Goal: Navigation & Orientation: Find specific page/section

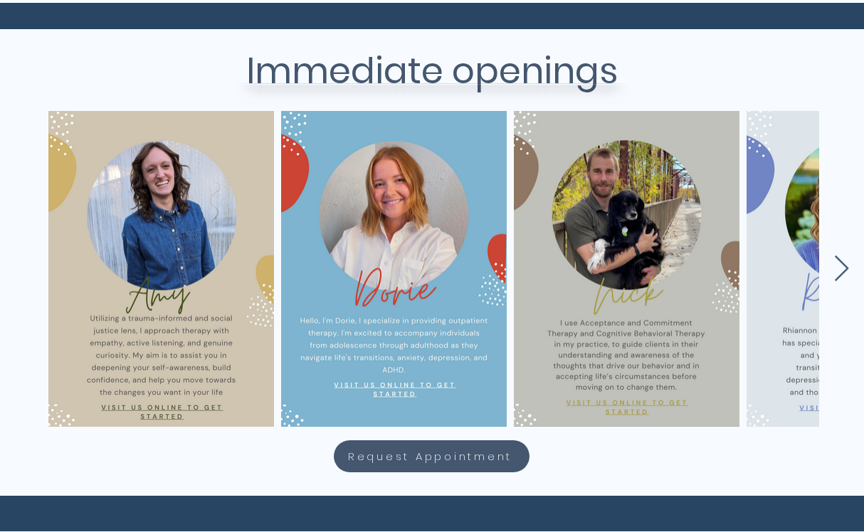
scroll to position [584, 0]
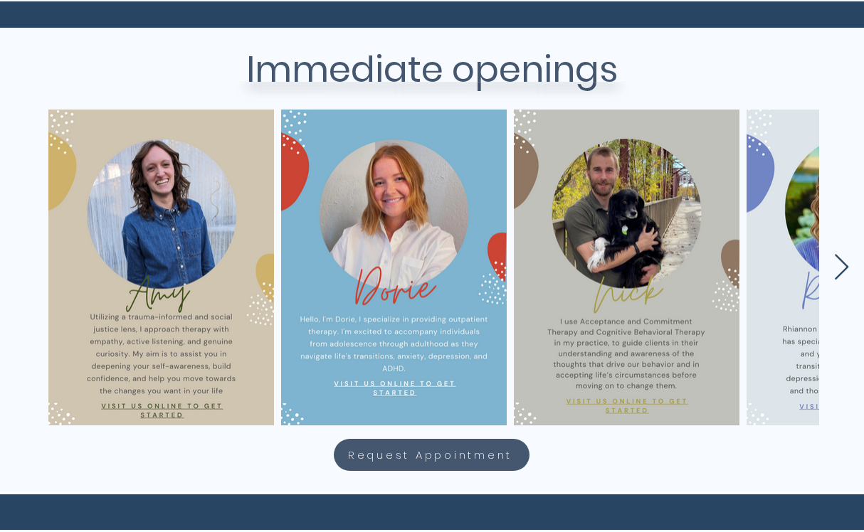
click at [844, 264] on icon "Next Item" at bounding box center [842, 268] width 16 height 28
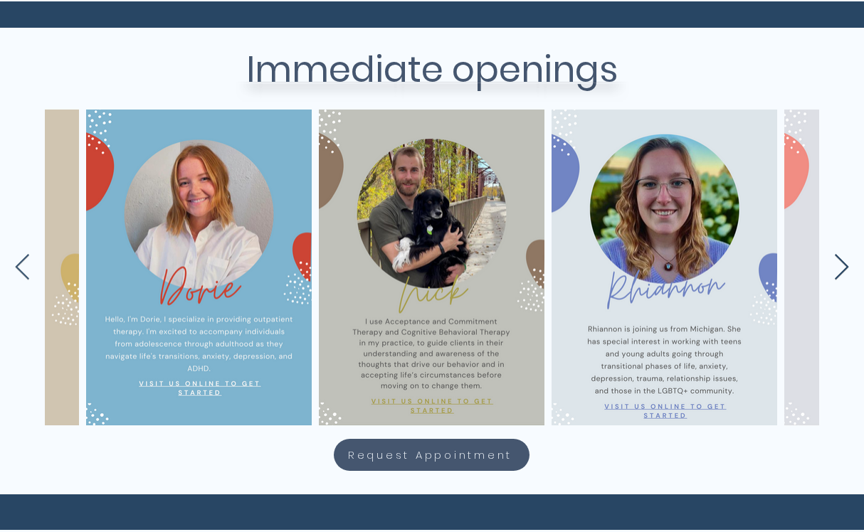
click at [844, 265] on icon "Next Item" at bounding box center [842, 268] width 16 height 28
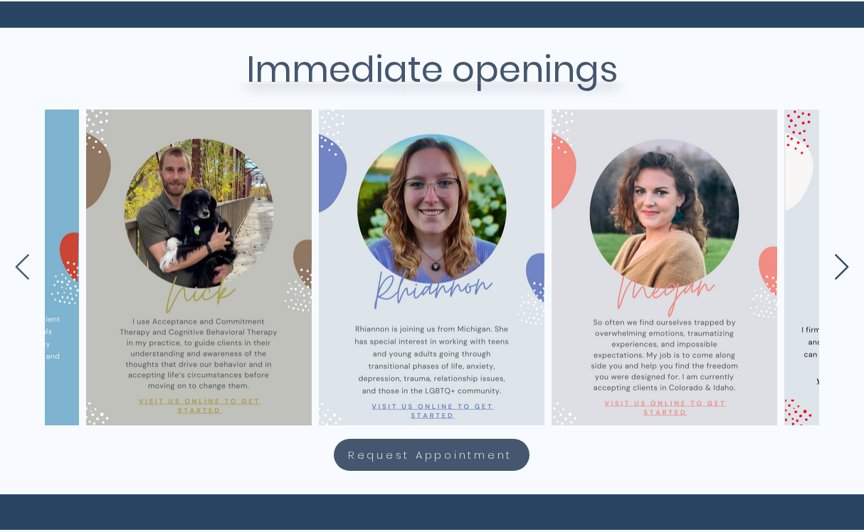
scroll to position [0, 428]
click at [844, 265] on icon "Next Item" at bounding box center [842, 268] width 16 height 28
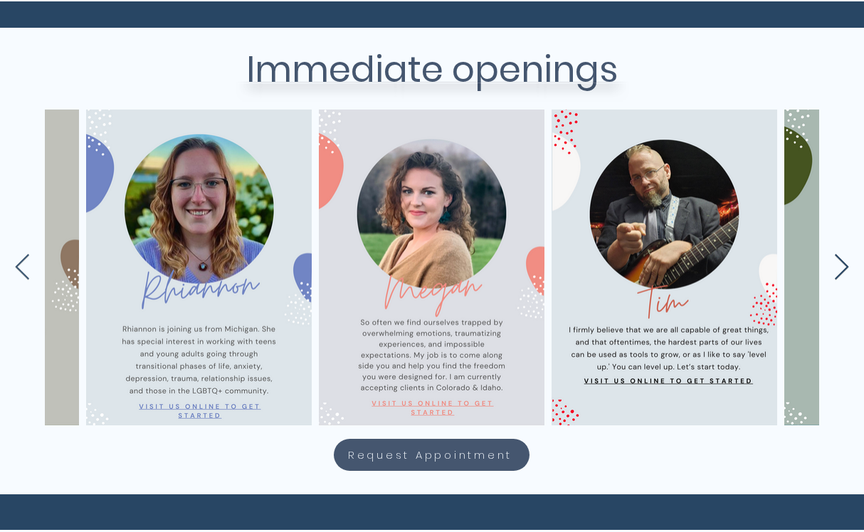
click at [844, 265] on icon "Next Item" at bounding box center [842, 268] width 16 height 28
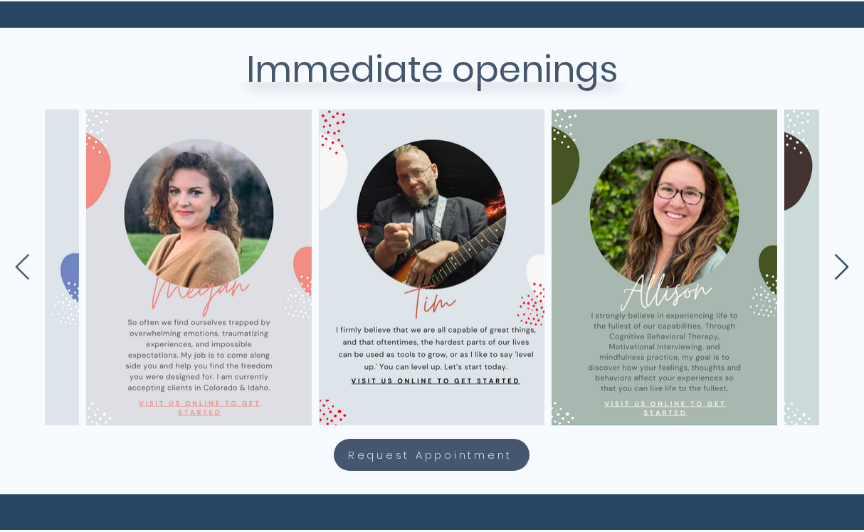
click at [844, 265] on icon "Next Item" at bounding box center [842, 268] width 16 height 28
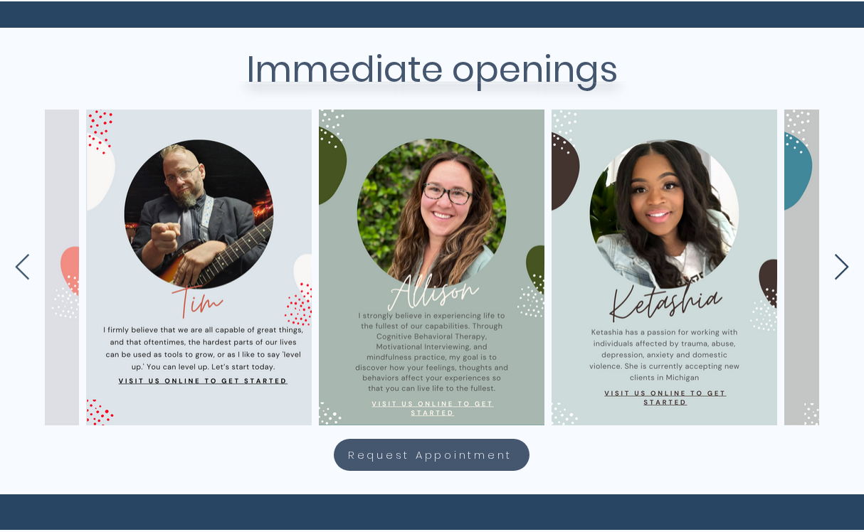
click at [844, 265] on icon "Next Item" at bounding box center [842, 268] width 16 height 28
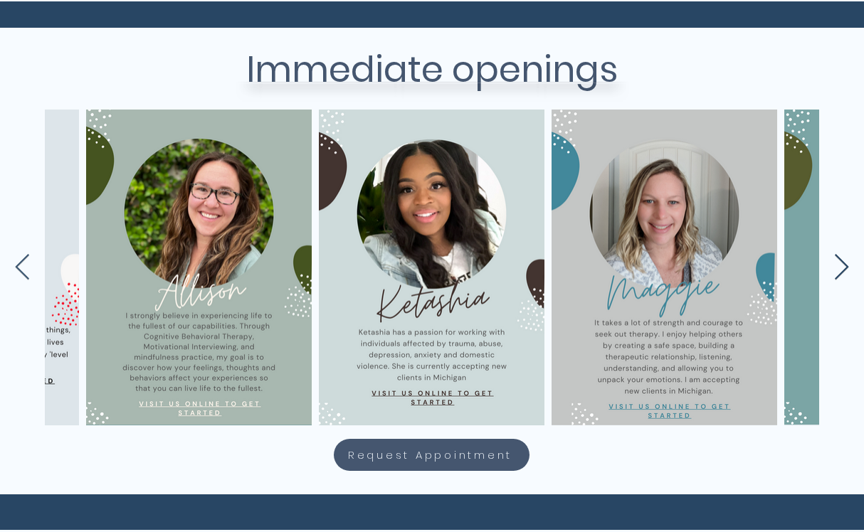
click at [844, 265] on icon "Next Item" at bounding box center [842, 268] width 16 height 28
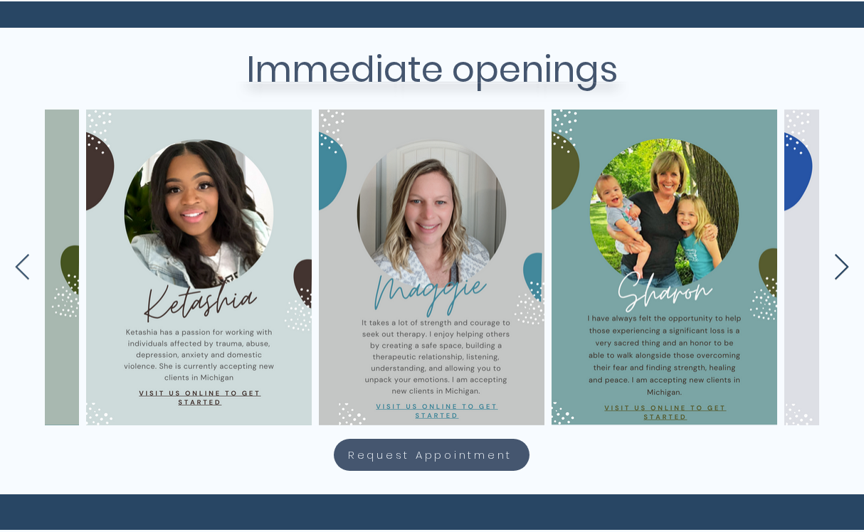
click at [844, 265] on icon "Next Item" at bounding box center [842, 268] width 16 height 28
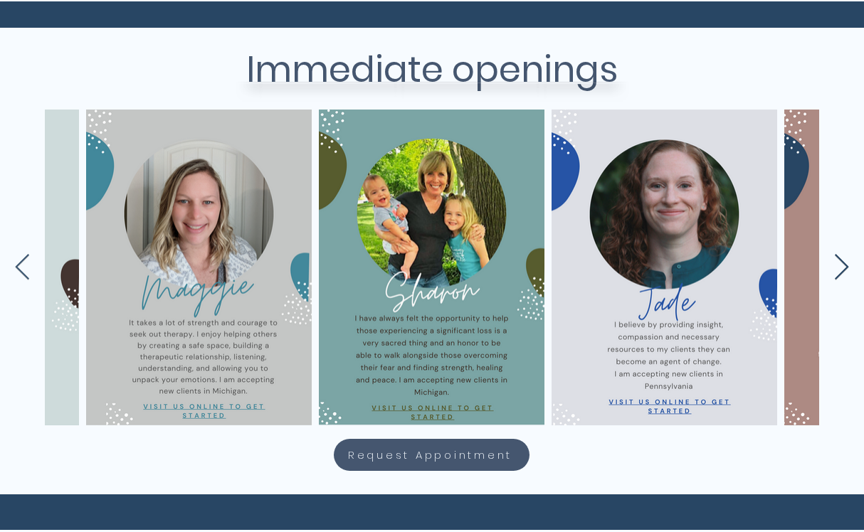
click at [844, 265] on icon "Next Item" at bounding box center [842, 268] width 16 height 28
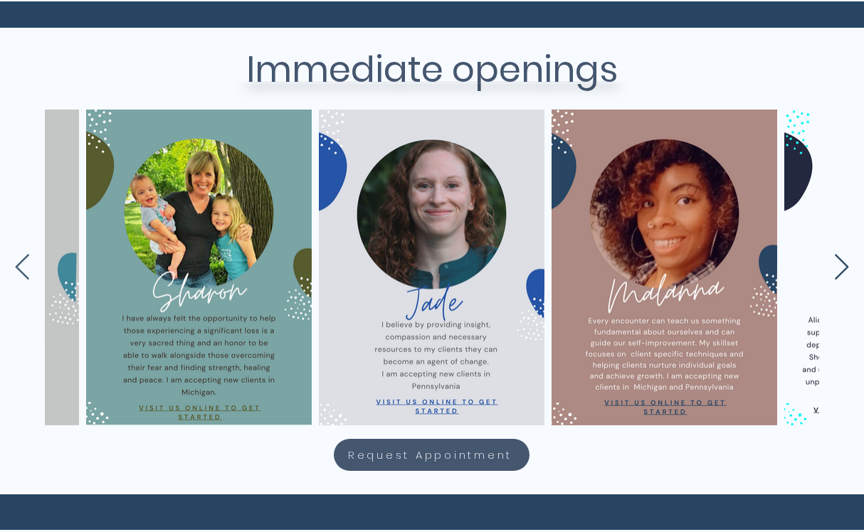
click at [844, 265] on icon "Next Item" at bounding box center [842, 268] width 16 height 28
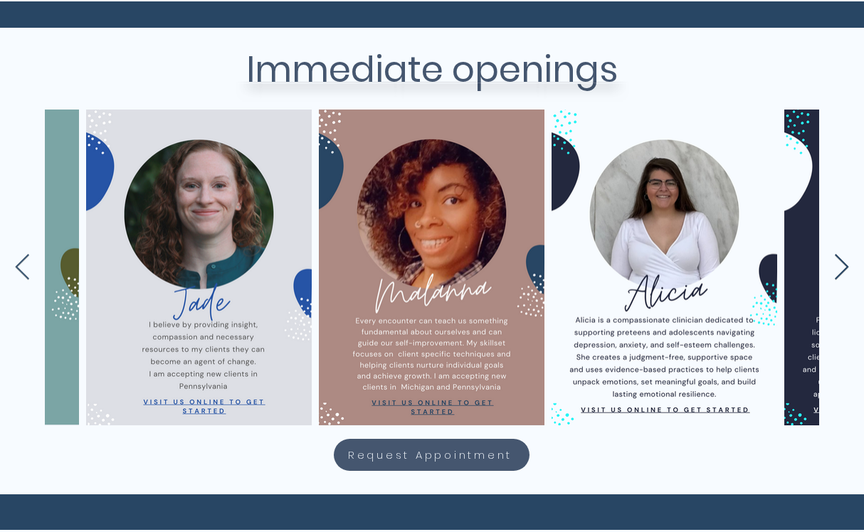
click at [844, 265] on icon "Next Item" at bounding box center [842, 268] width 16 height 28
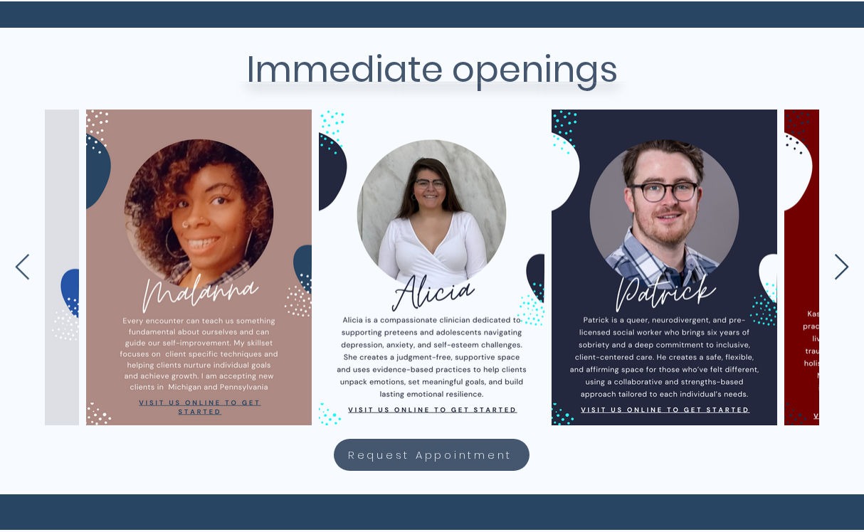
click at [844, 265] on icon "Next Item" at bounding box center [842, 268] width 16 height 28
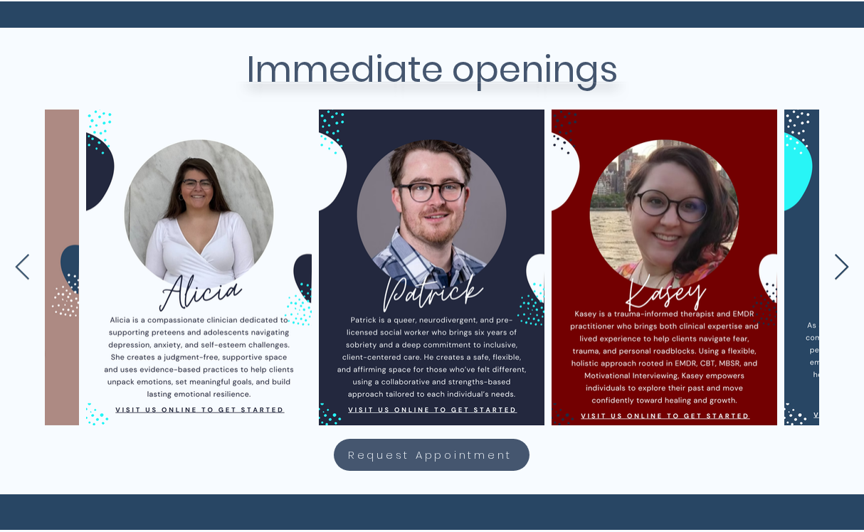
scroll to position [0, 2755]
click at [844, 265] on icon "Next Item" at bounding box center [842, 268] width 16 height 28
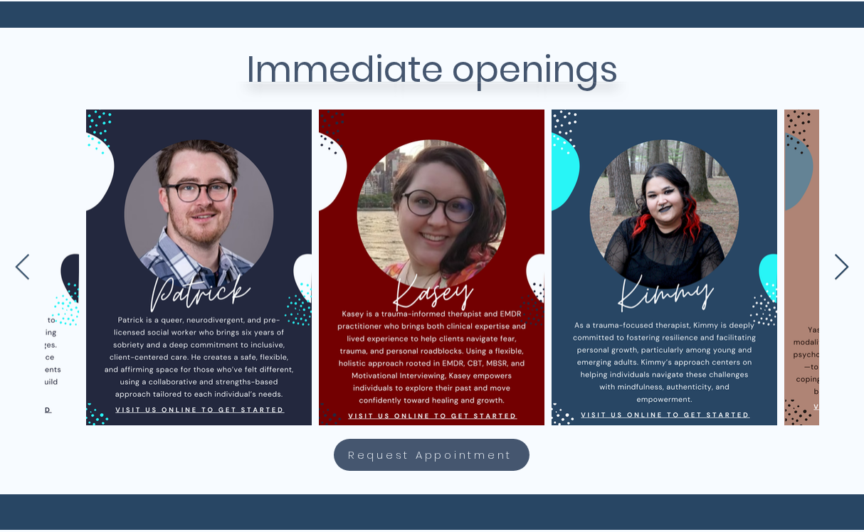
click at [844, 265] on icon "Next Item" at bounding box center [842, 268] width 16 height 28
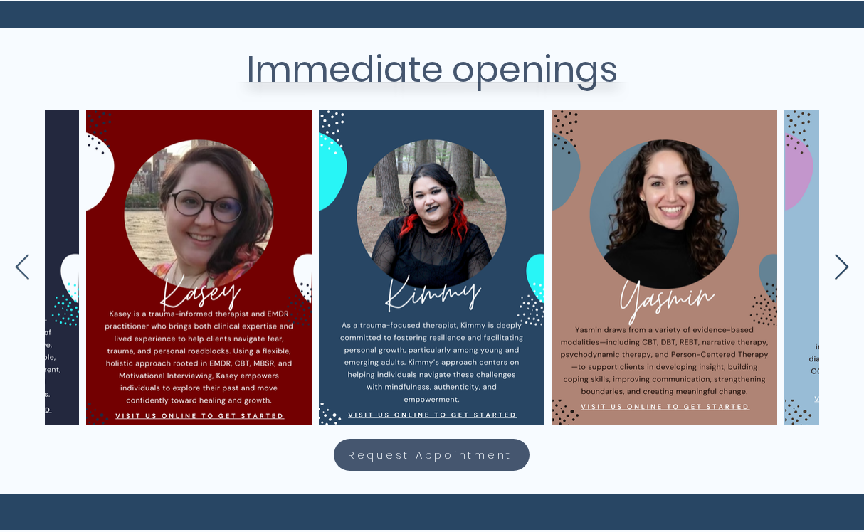
scroll to position [0, 3221]
click at [844, 265] on icon "Next Item" at bounding box center [842, 268] width 16 height 28
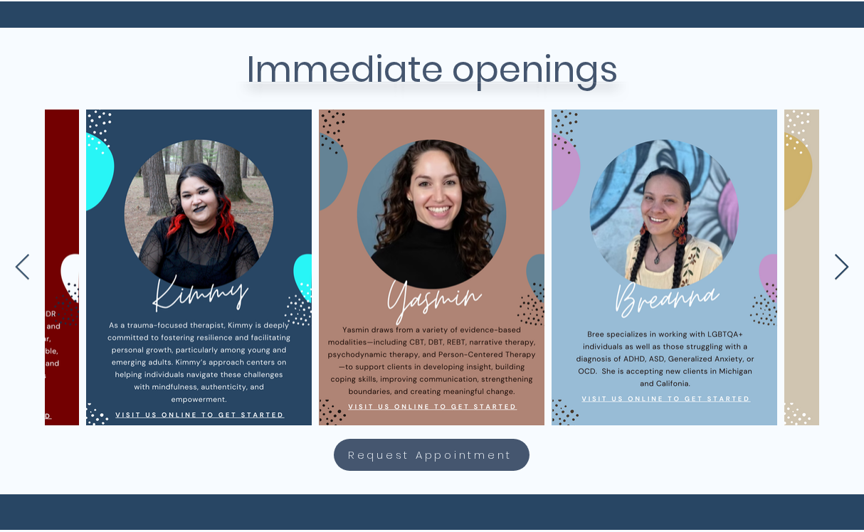
scroll to position [0, 3454]
click at [844, 265] on icon "Next Item" at bounding box center [842, 268] width 16 height 28
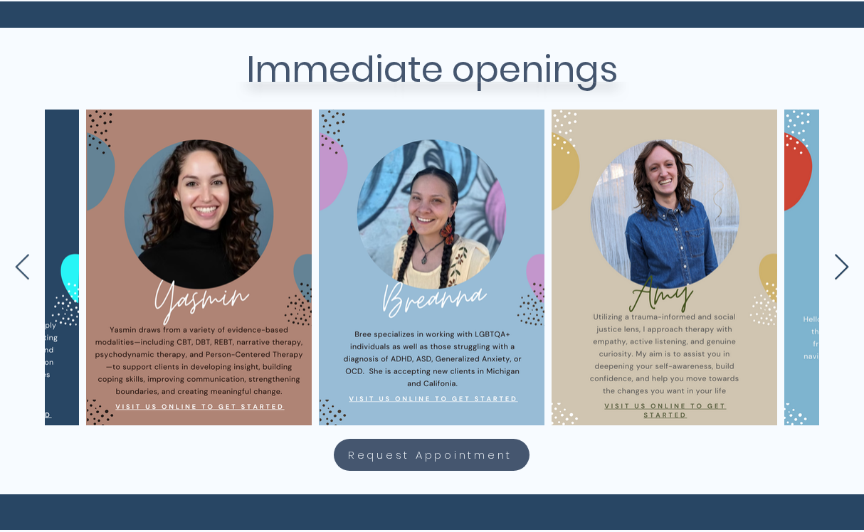
click at [844, 265] on icon "Next Item" at bounding box center [842, 268] width 16 height 28
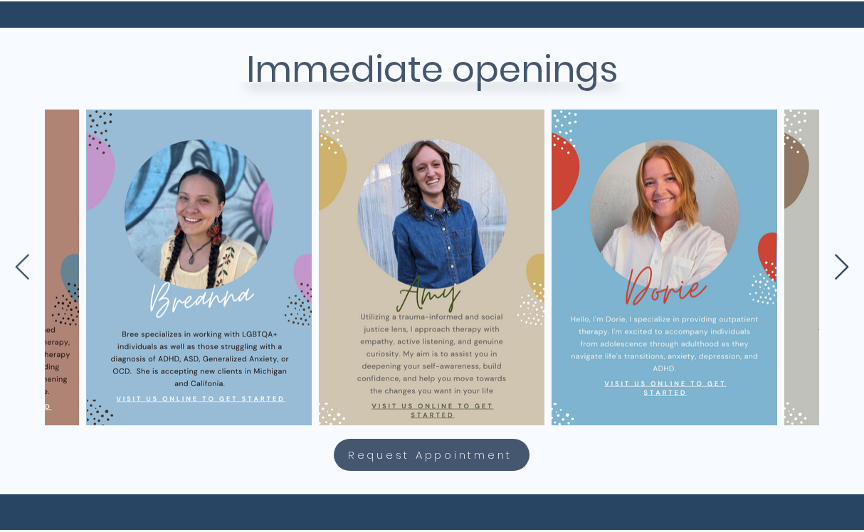
scroll to position [0, 3919]
click at [844, 265] on icon "Next Item" at bounding box center [842, 268] width 16 height 28
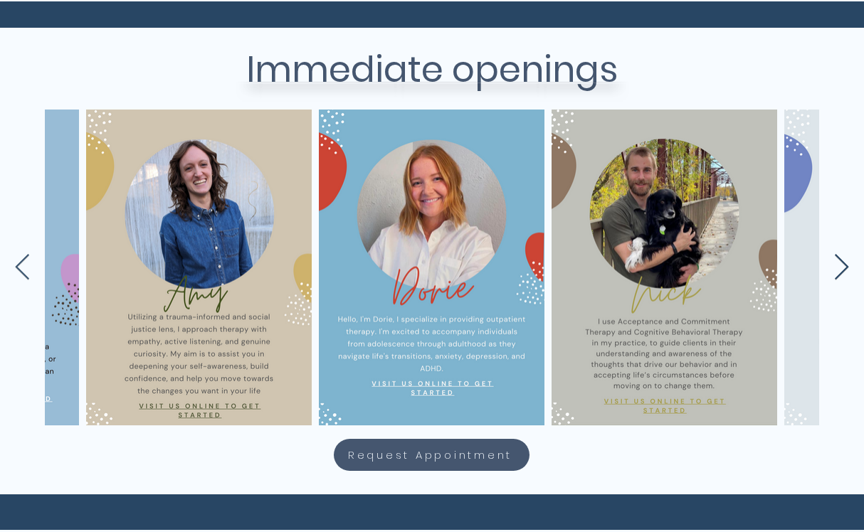
scroll to position [0, 4152]
click at [844, 265] on icon "Next Item" at bounding box center [842, 268] width 16 height 28
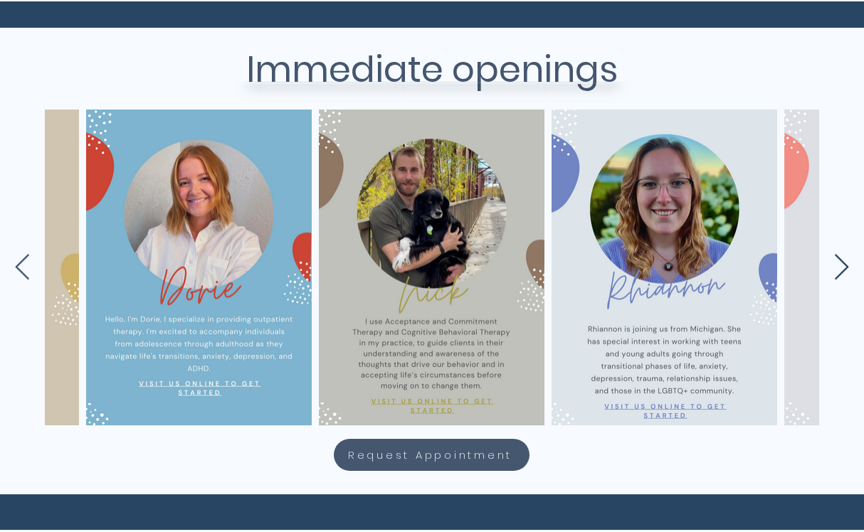
scroll to position [0, 4385]
click at [31, 263] on div "main content" at bounding box center [428, 264] width 864 height 316
click at [21, 263] on icon "Previous Item" at bounding box center [22, 268] width 16 height 28
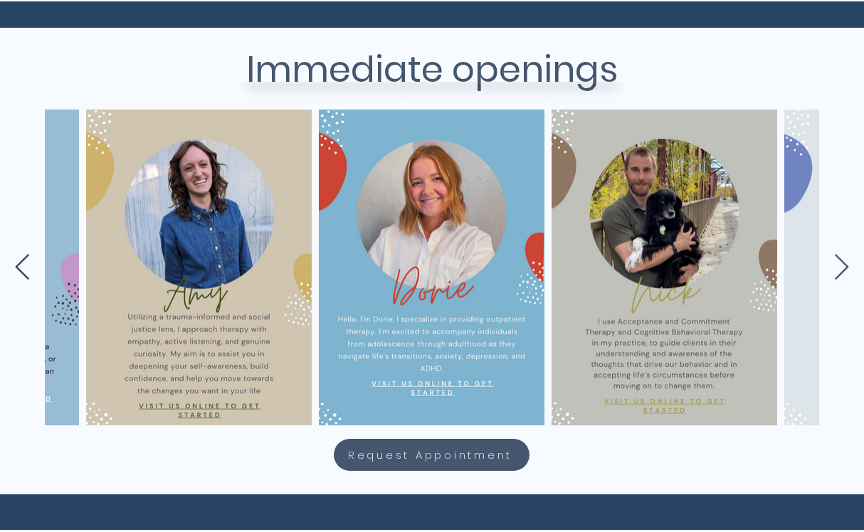
click at [21, 263] on icon "Previous Item" at bounding box center [22, 268] width 16 height 28
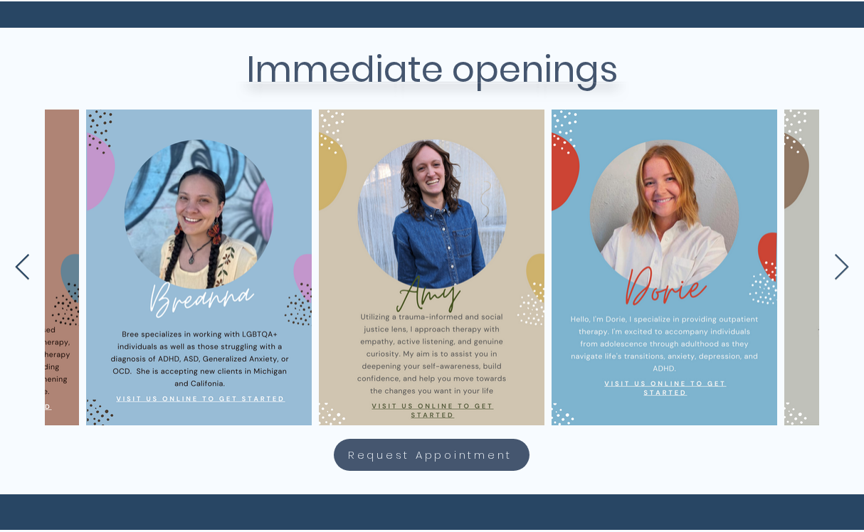
click at [21, 263] on icon "Previous Item" at bounding box center [22, 268] width 16 height 28
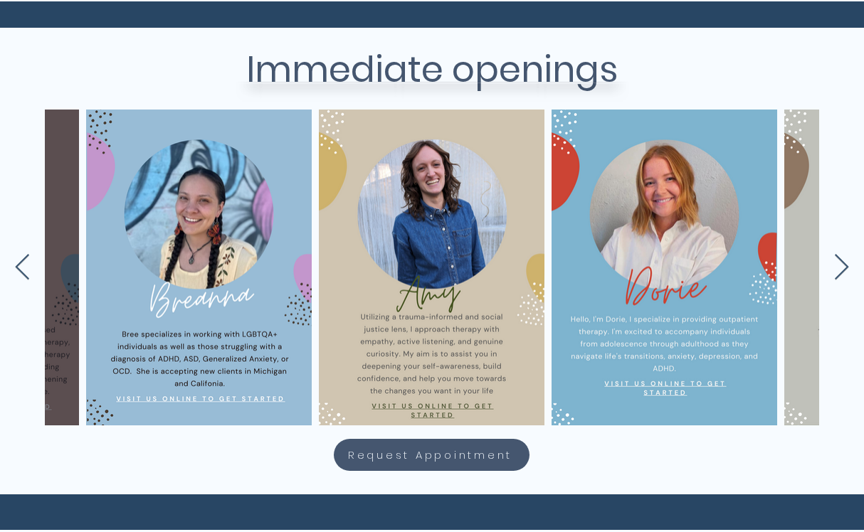
scroll to position [0, 3686]
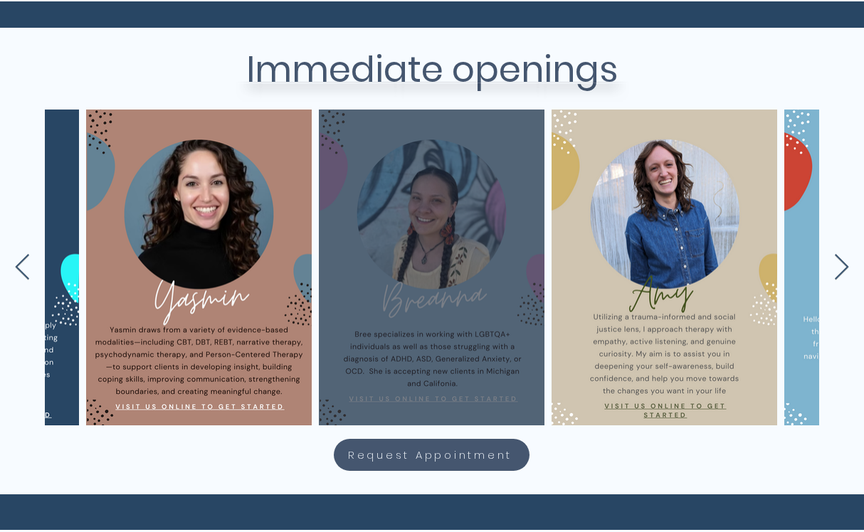
click at [462, 336] on div "main content" at bounding box center [431, 267] width 183 height 273
